Goal: Task Accomplishment & Management: Manage account settings

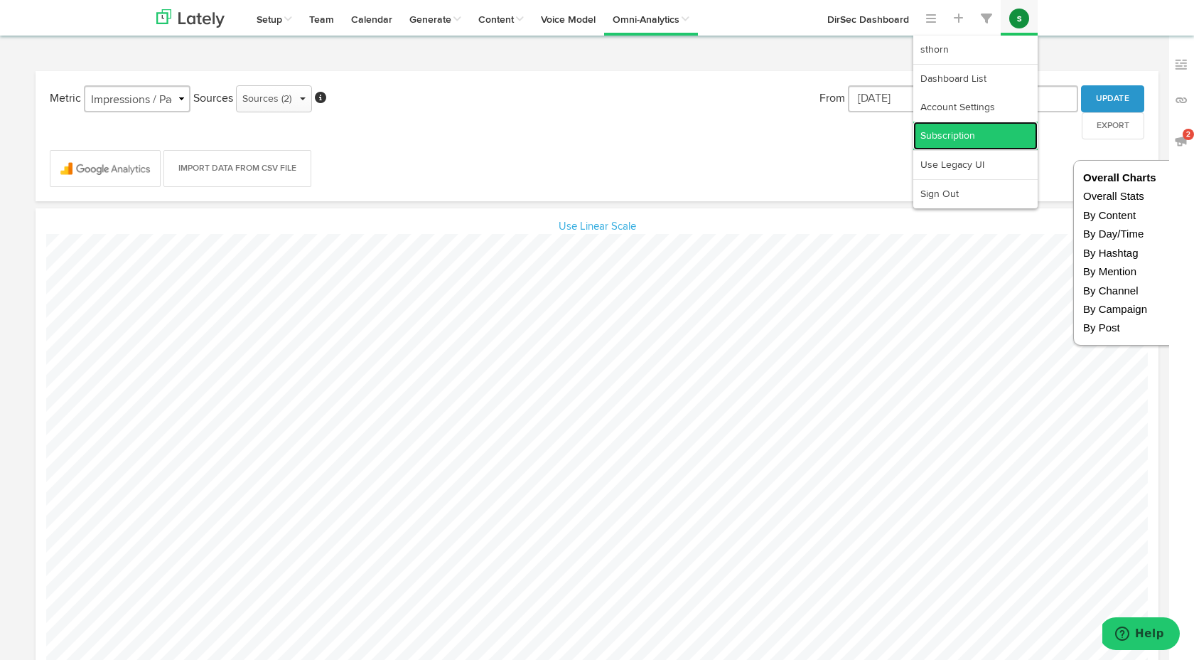
click at [972, 139] on link "Subscription" at bounding box center [976, 136] width 124 height 28
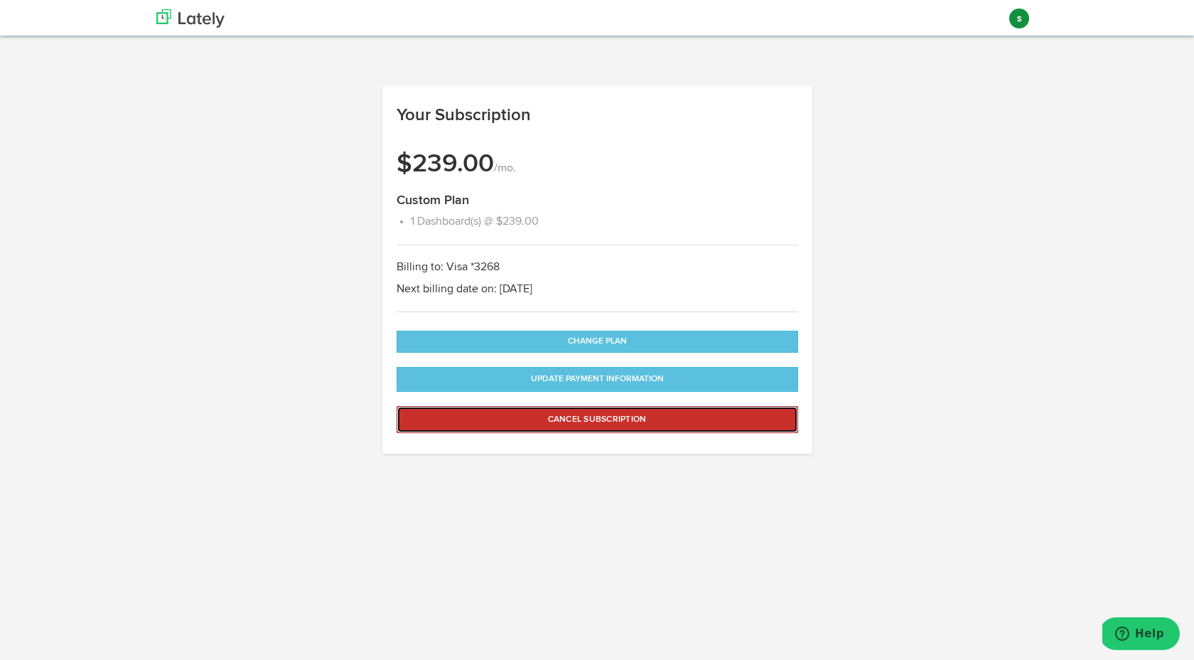
click at [633, 415] on button "Cancel Subscription" at bounding box center [598, 419] width 402 height 27
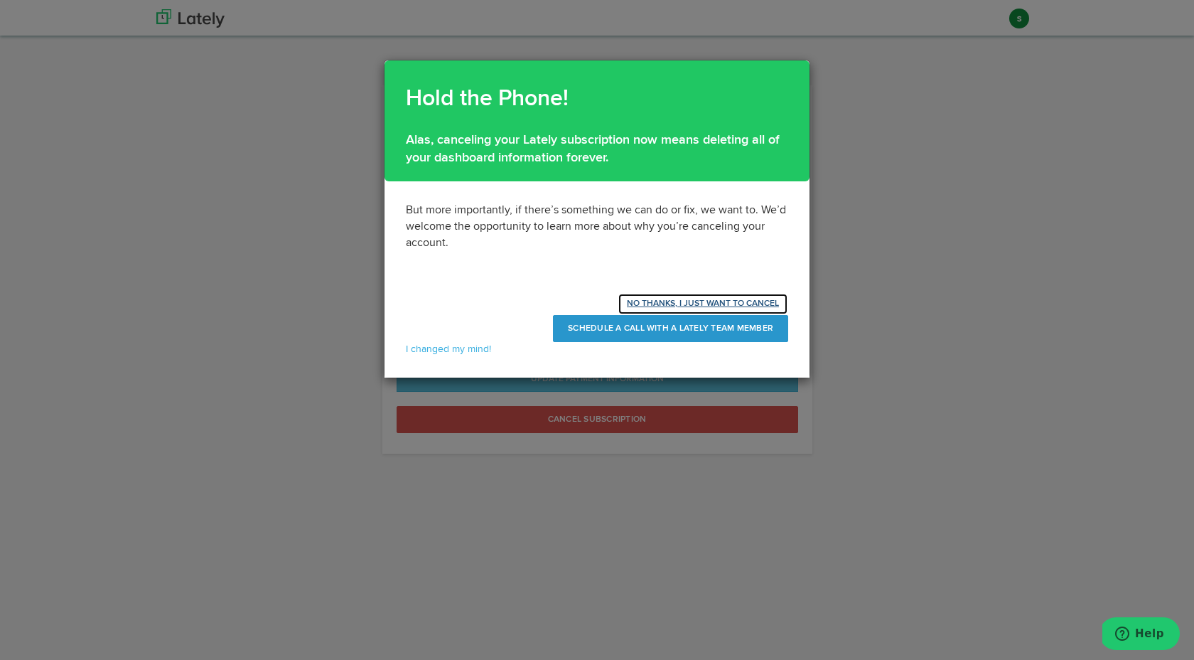
click at [670, 301] on button "NO THANKS, I JUST WANT TO CANCEL" at bounding box center [703, 304] width 171 height 22
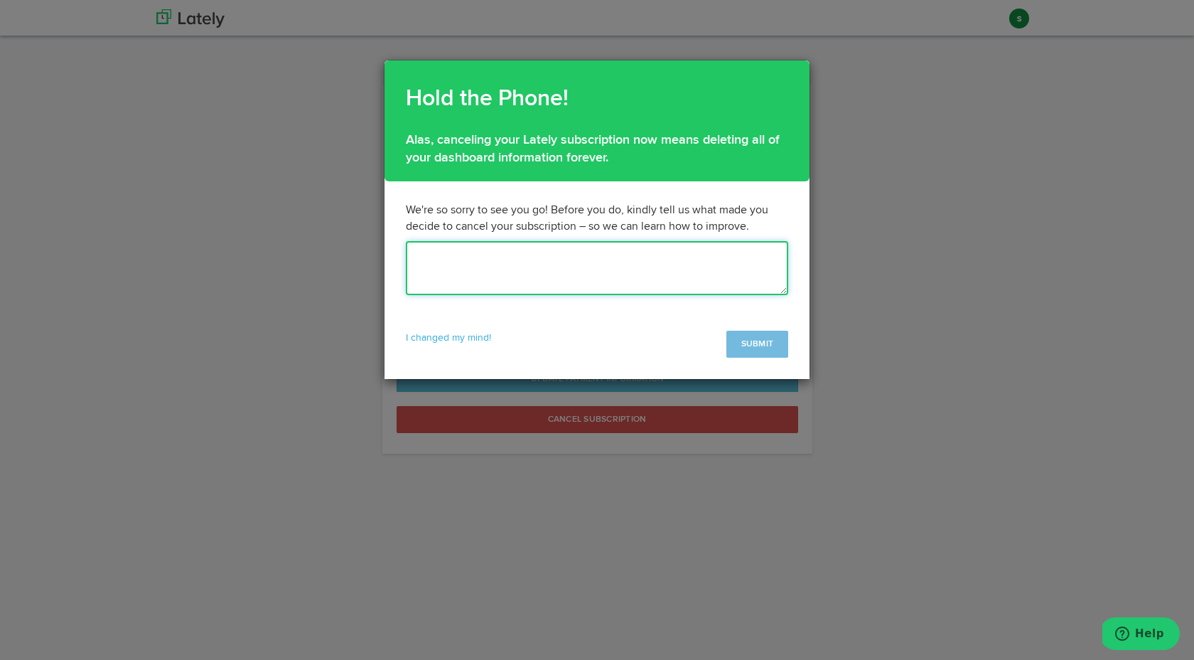
click at [602, 262] on textarea at bounding box center [597, 268] width 382 height 54
type textarea "N"
type textarea "F"
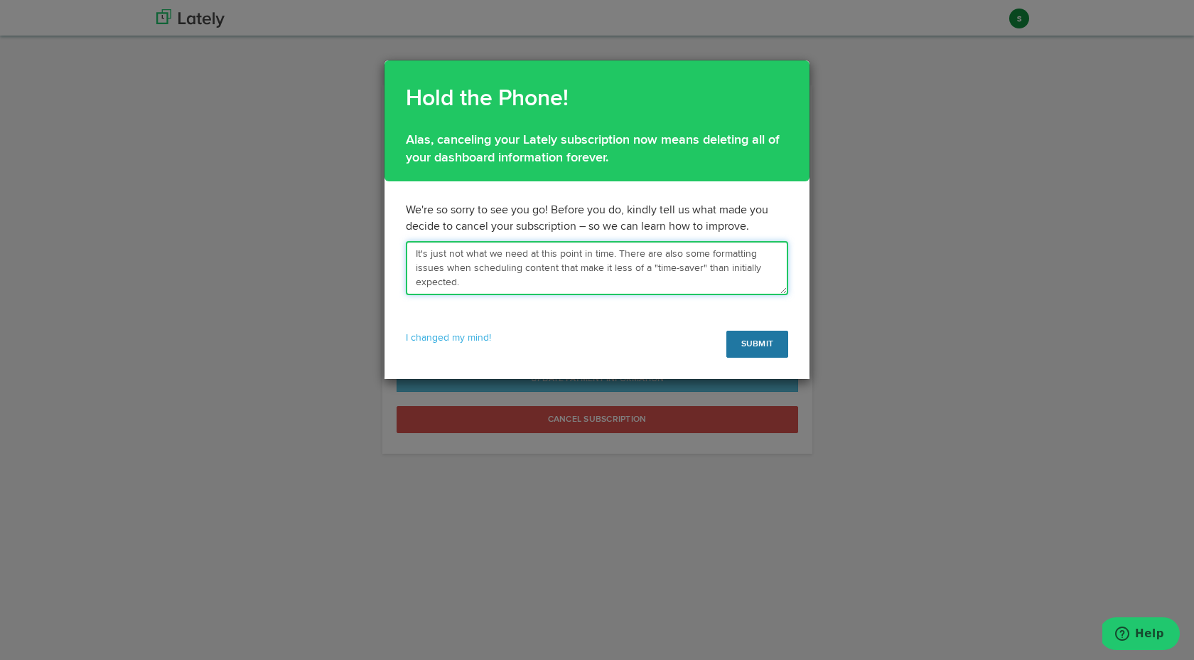
type textarea "It's just not what we need at this point in time. There are also some formattin…"
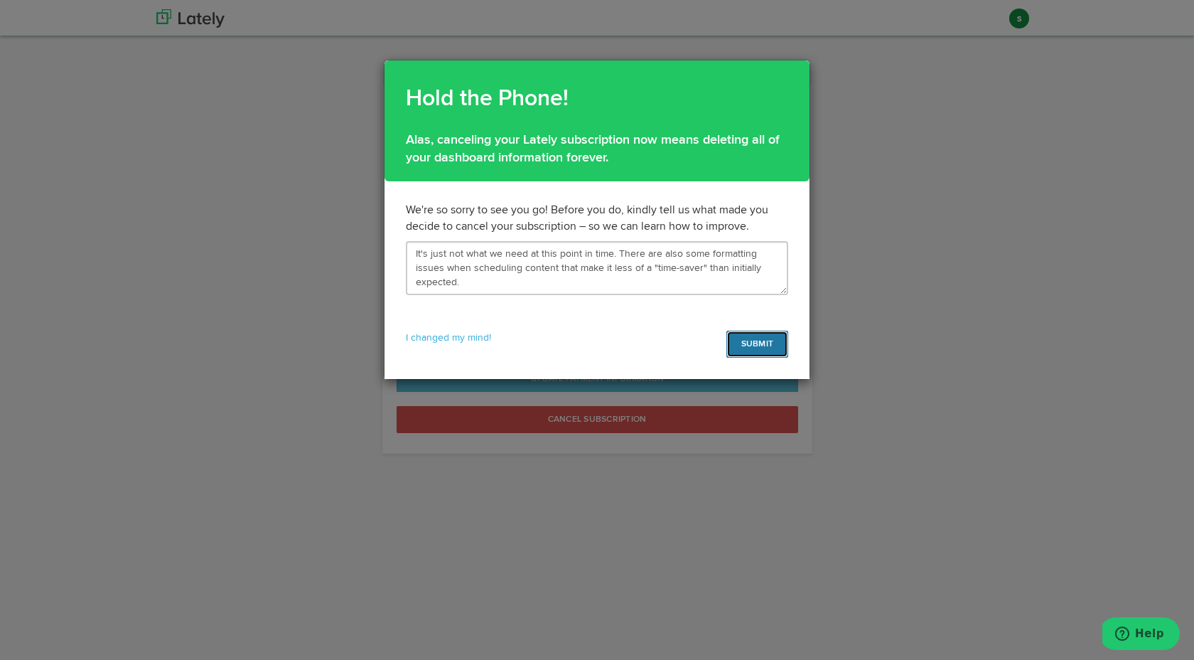
click at [752, 337] on button "SUBMIT" at bounding box center [758, 344] width 62 height 27
